Goal: Task Accomplishment & Management: Use online tool/utility

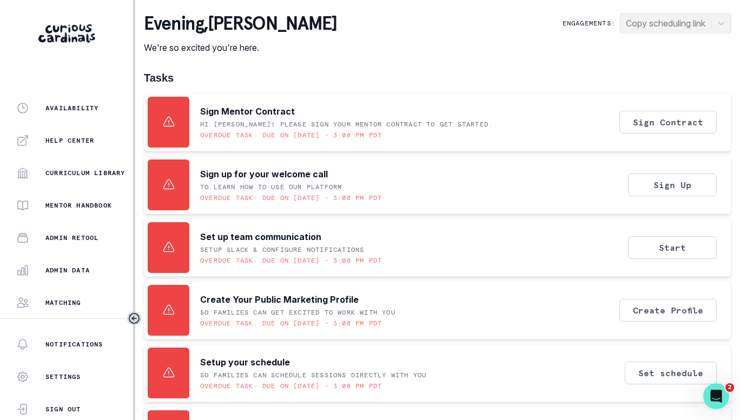
scroll to position [243, 0]
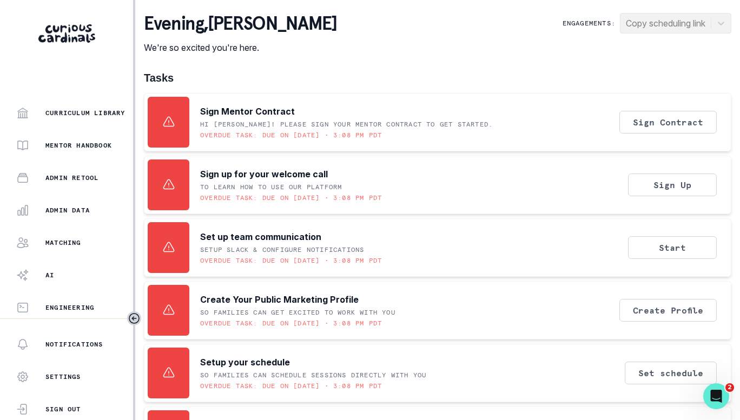
click at [68, 205] on div "Admin Data" at bounding box center [74, 210] width 117 height 13
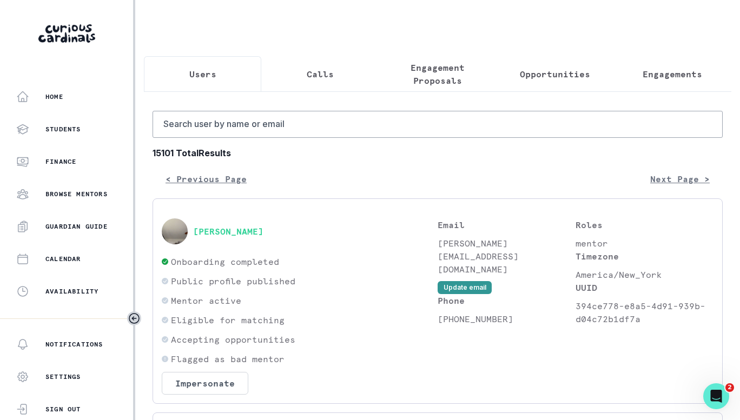
click at [443, 76] on p "Engagement Proposals" at bounding box center [437, 74] width 99 height 26
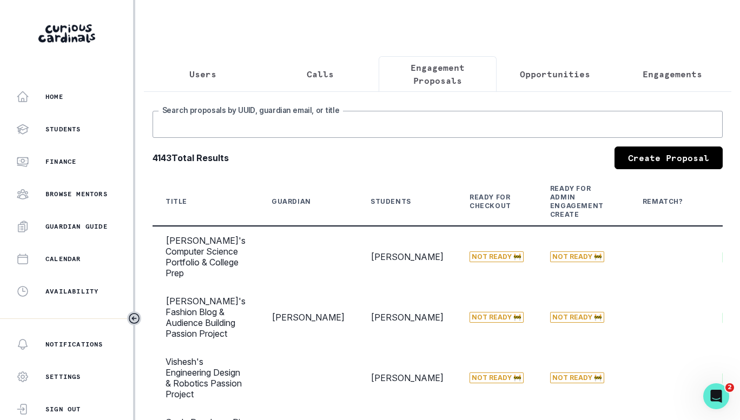
click at [383, 132] on input "Search proposals by UUID, guardian email, or title" at bounding box center [437, 124] width 570 height 27
type input "a"
type input "[PERSON_NAME]"
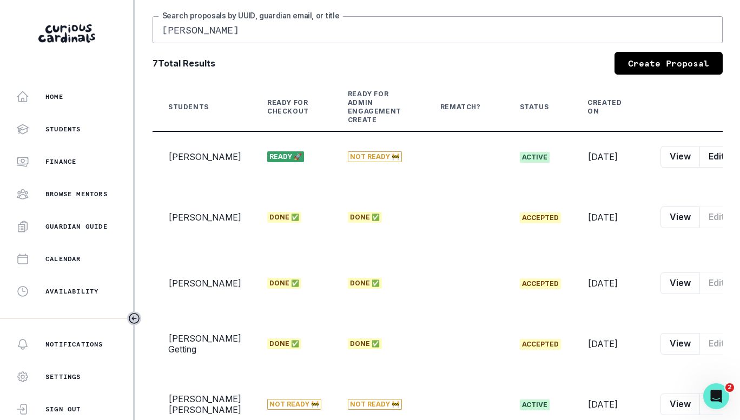
scroll to position [92, 0]
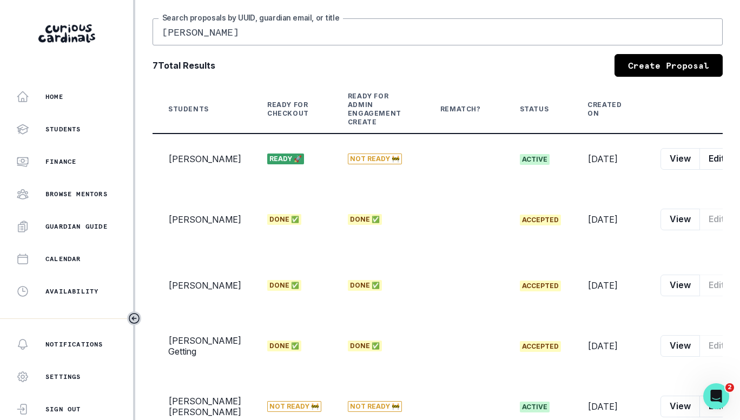
click at [739, 163] on icon "row menu" at bounding box center [743, 159] width 9 height 9
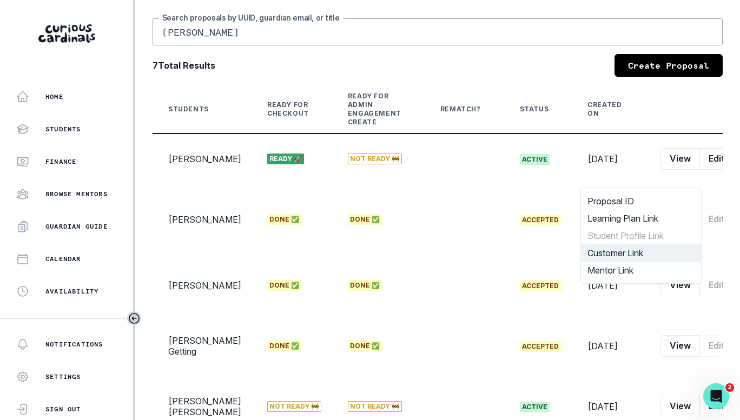
click at [621, 254] on button "Customer Link" at bounding box center [641, 252] width 120 height 17
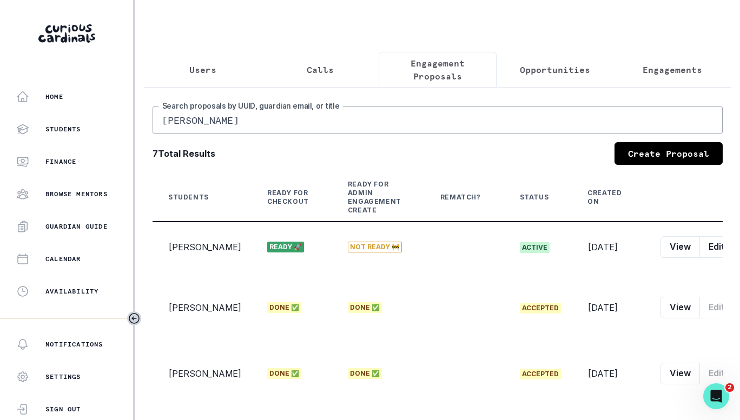
scroll to position [0, 0]
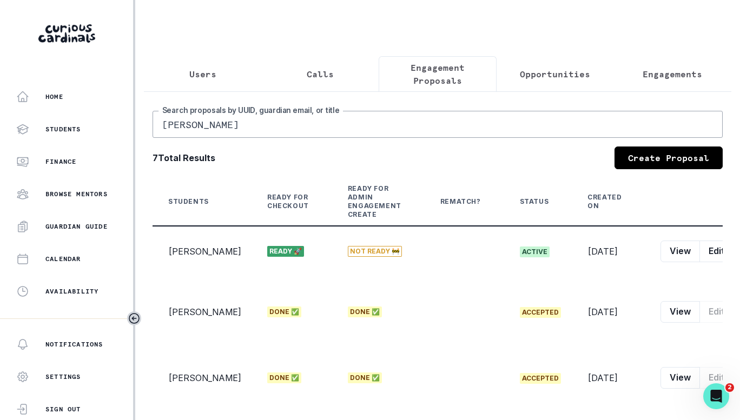
click at [202, 71] on p "Users" at bounding box center [202, 74] width 27 height 13
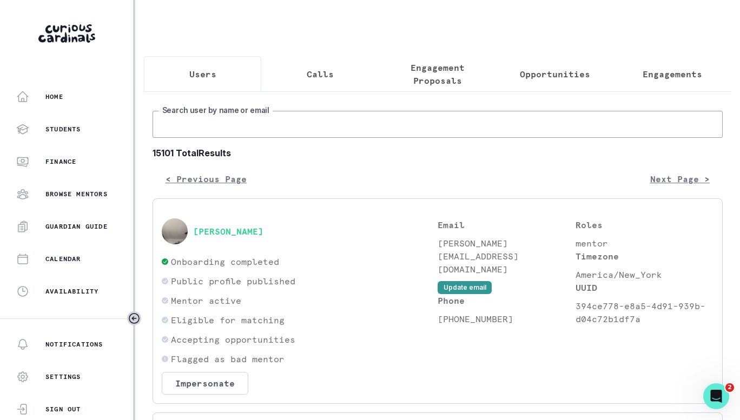
click at [291, 138] on input "Search user by name or email" at bounding box center [437, 124] width 570 height 27
type input "[PERSON_NAME]"
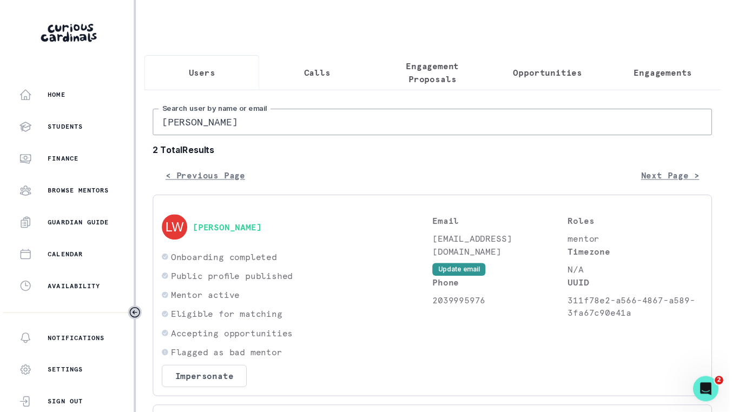
scroll to position [258, 0]
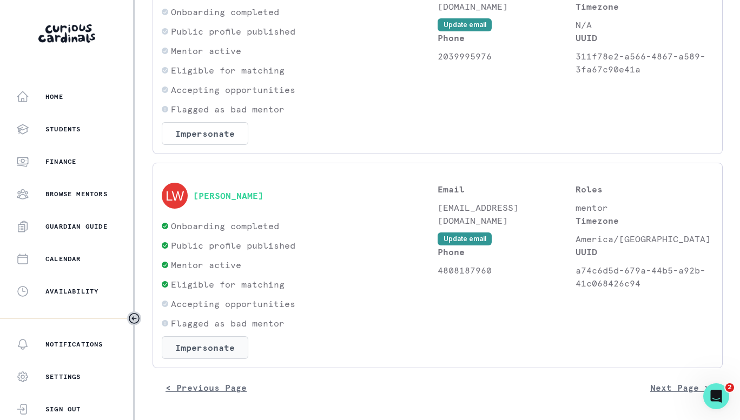
click at [197, 345] on button "Impersonate" at bounding box center [205, 347] width 87 height 23
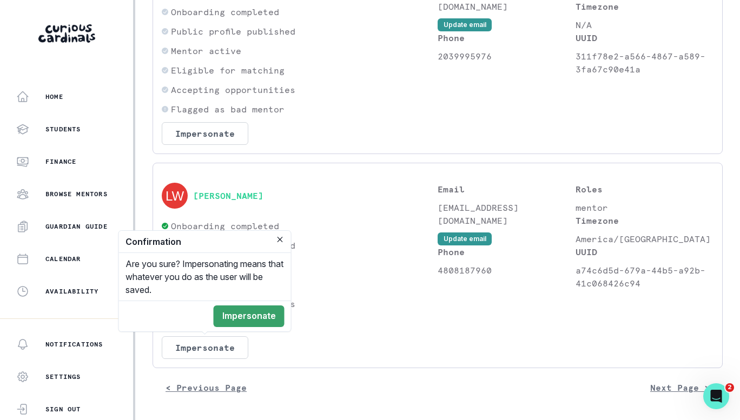
click at [242, 315] on button "Impersonate" at bounding box center [249, 316] width 71 height 22
